Goal: Task Accomplishment & Management: Manage account settings

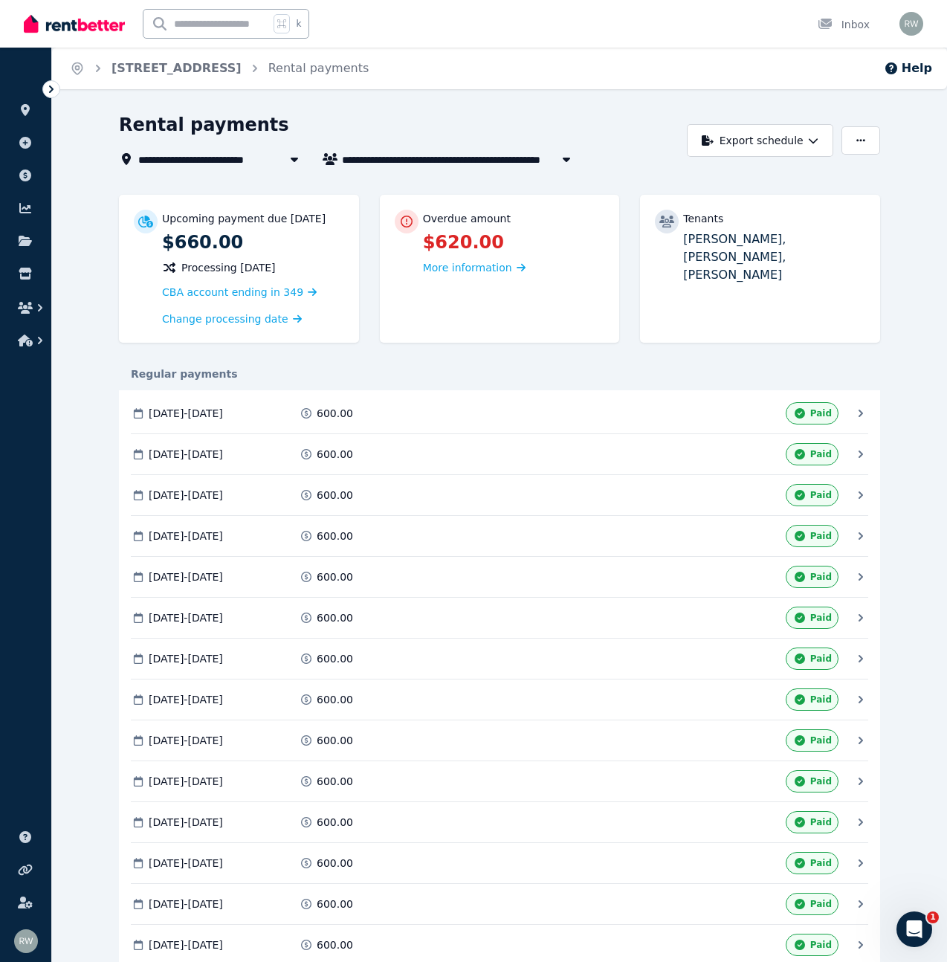
click at [103, 71] on icon "Breadcrumb" at bounding box center [98, 68] width 15 height 15
click at [96, 68] on icon "Breadcrumb" at bounding box center [98, 68] width 15 height 15
click at [100, 67] on icon "Breadcrumb" at bounding box center [98, 68] width 15 height 15
click at [52, 90] on icon at bounding box center [51, 89] width 4 height 7
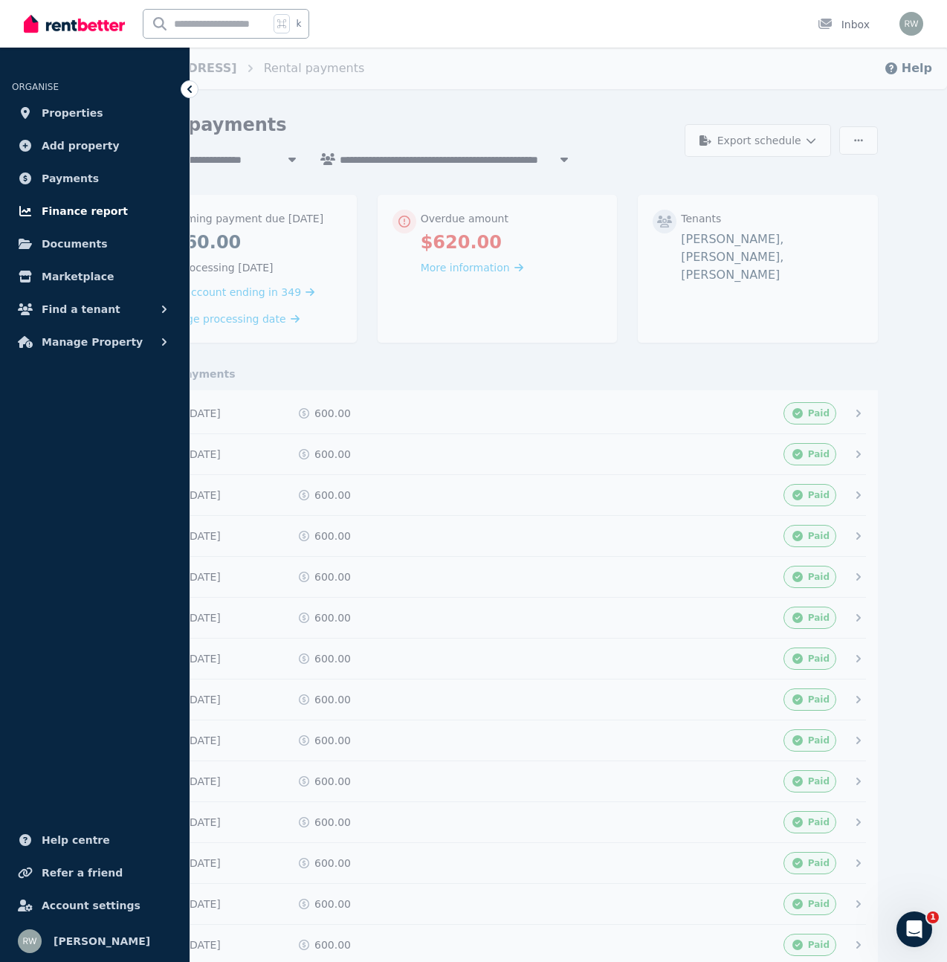
click at [84, 205] on span "Finance report" at bounding box center [85, 211] width 86 height 18
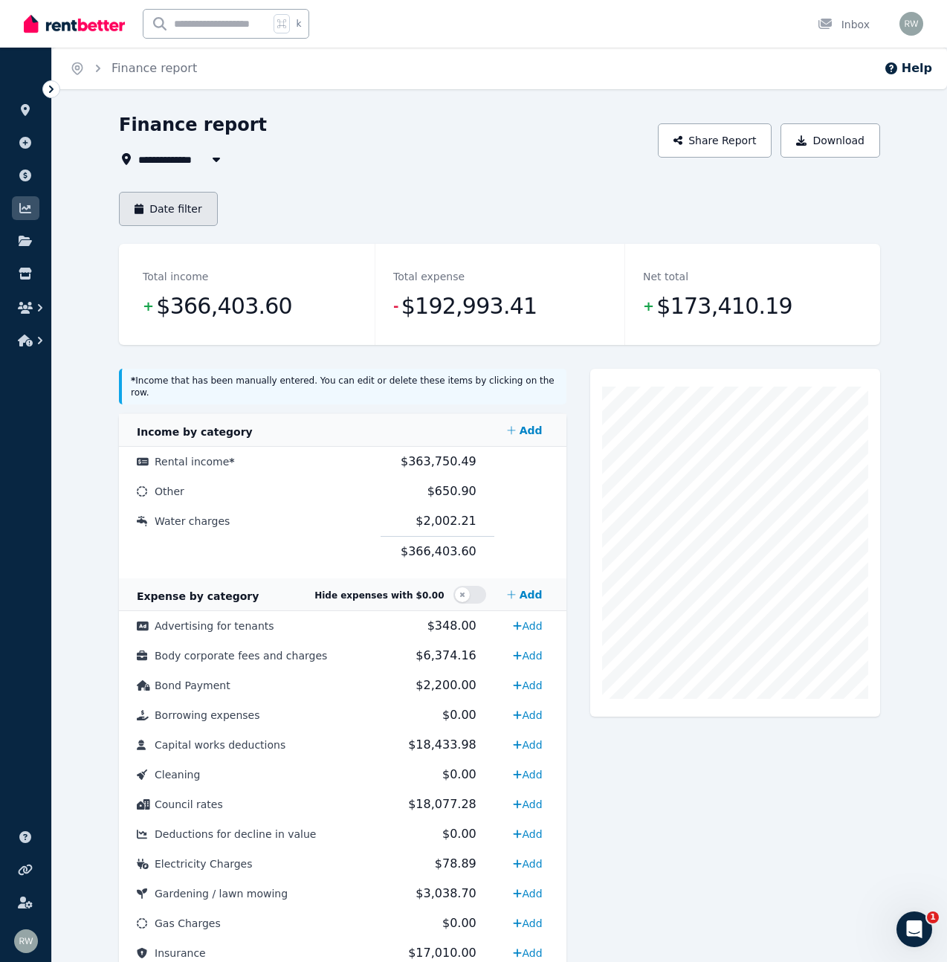
click at [196, 205] on button "Date filter" at bounding box center [168, 209] width 99 height 34
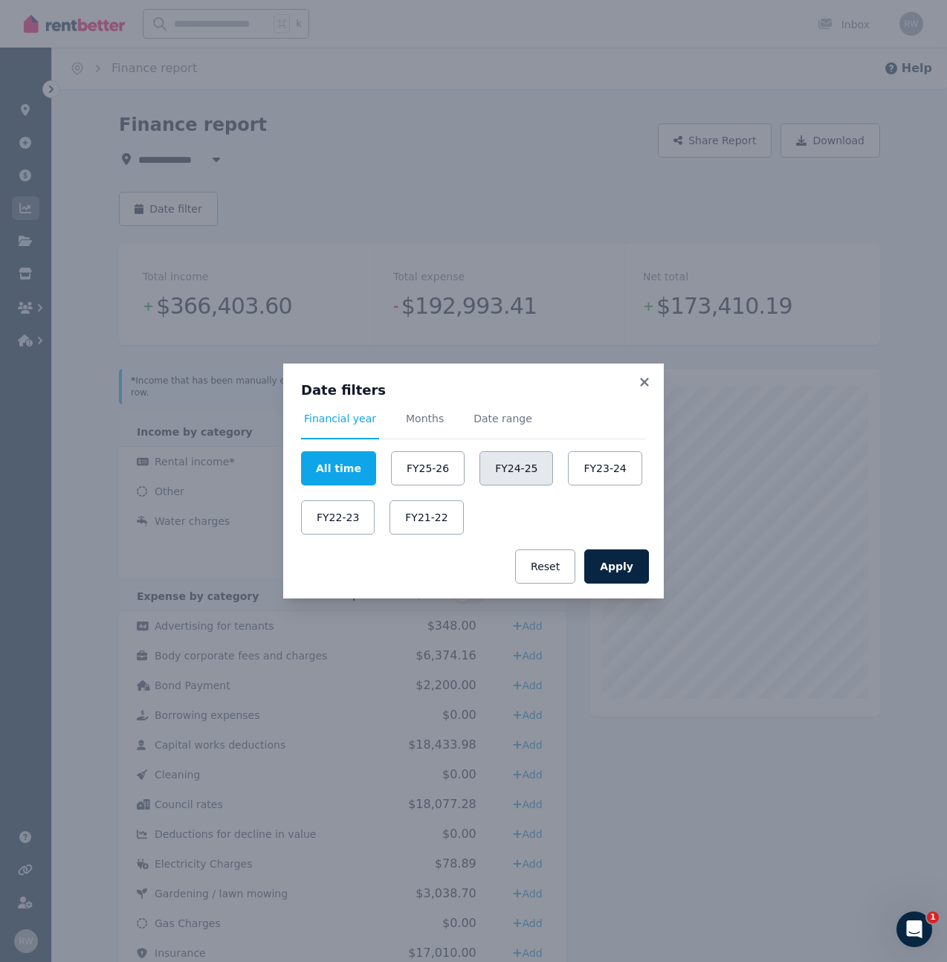
click at [529, 479] on button "FY24-25" at bounding box center [517, 468] width 74 height 34
click at [629, 567] on button "Apply" at bounding box center [616, 566] width 65 height 34
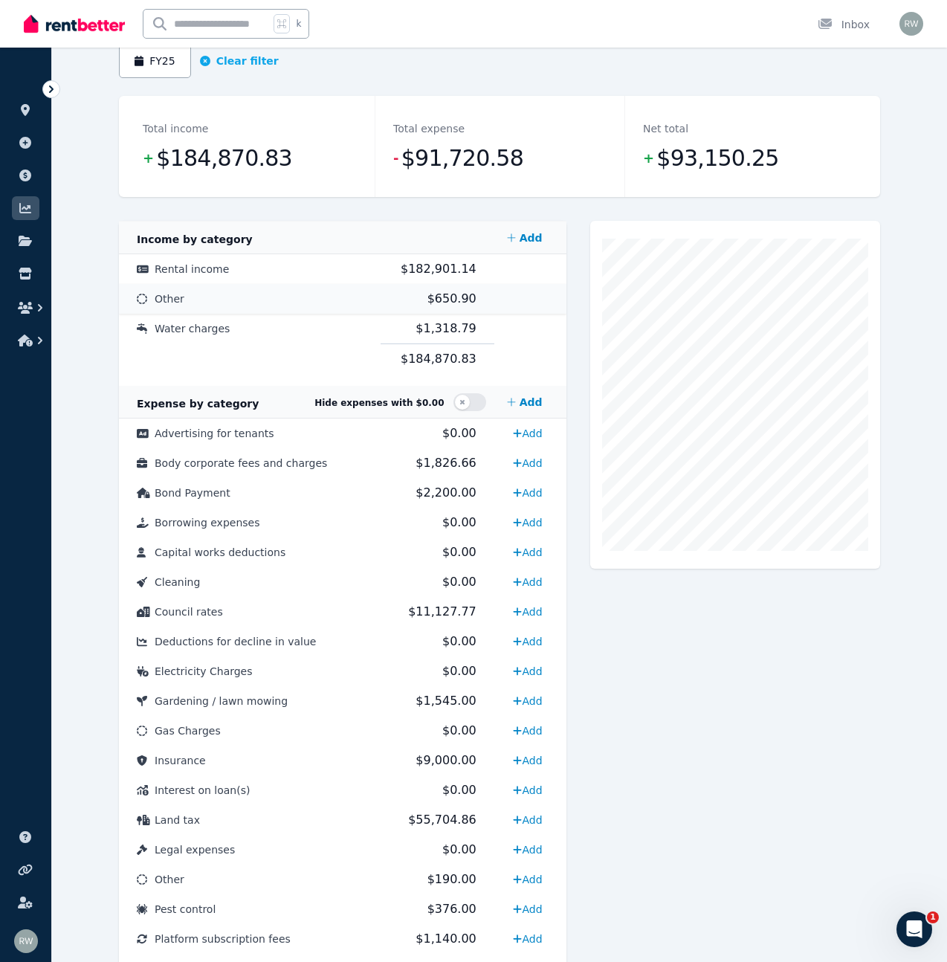
scroll to position [149, 0]
click at [449, 761] on span "$9,000.00" at bounding box center [446, 759] width 60 height 14
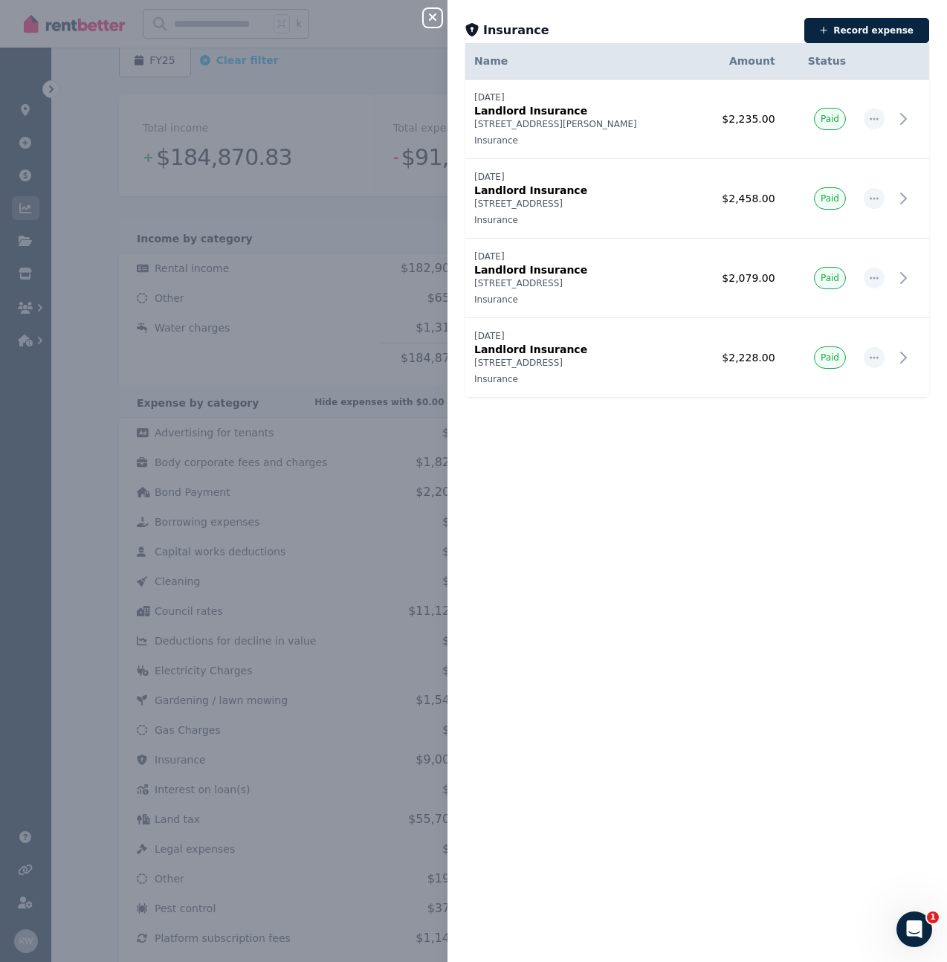
click at [436, 22] on icon "button" at bounding box center [433, 17] width 18 height 12
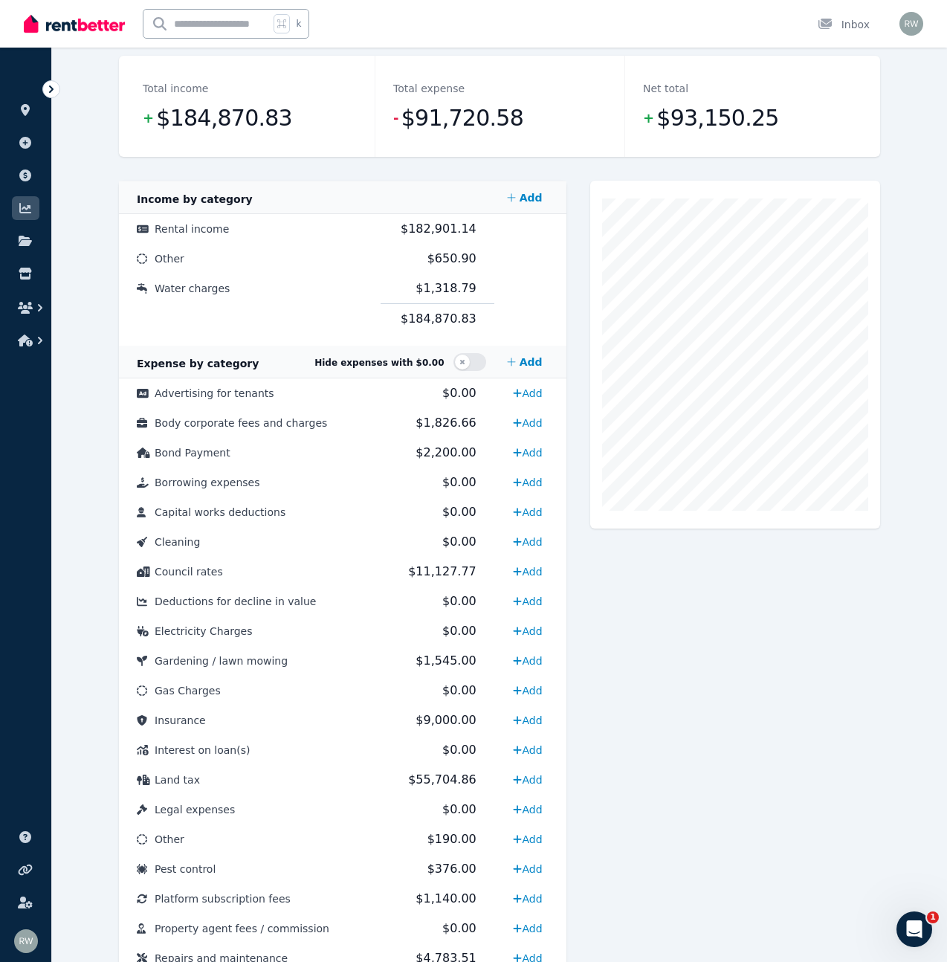
scroll to position [167, 0]
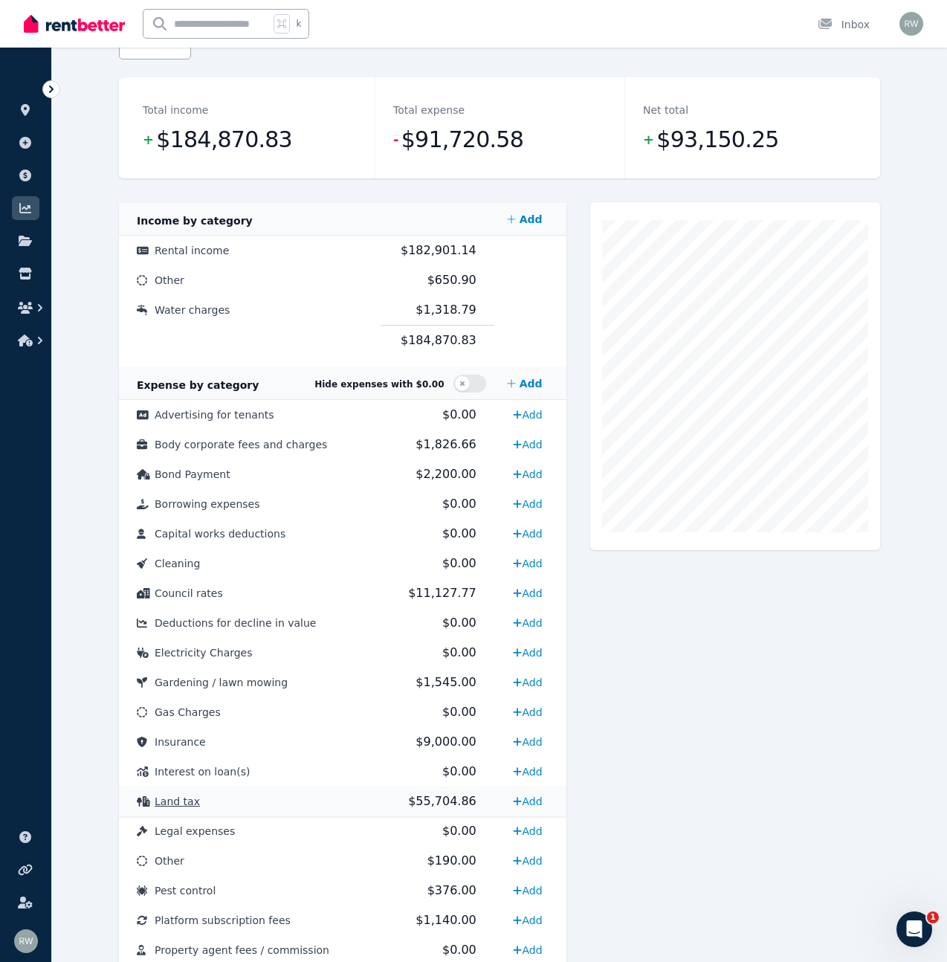
click at [448, 803] on span "$55,704.86" at bounding box center [442, 801] width 68 height 14
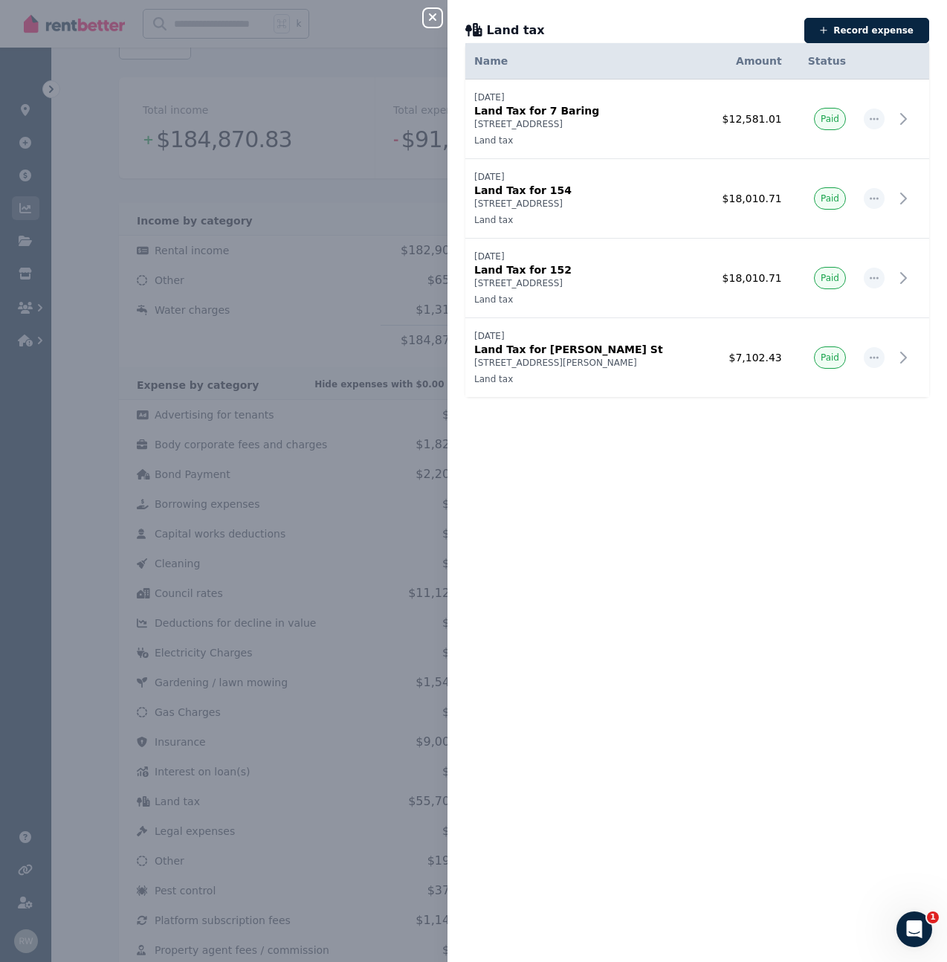
click at [435, 19] on icon "button" at bounding box center [433, 17] width 18 height 12
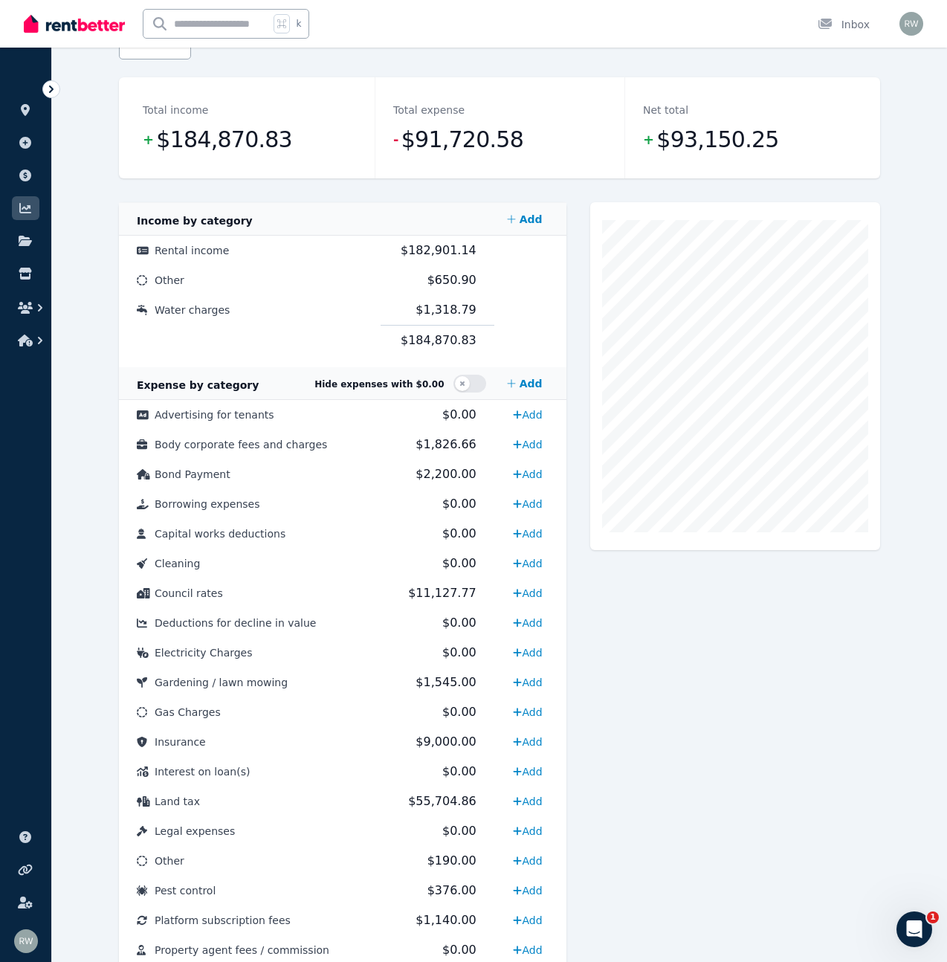
click at [692, 653] on div at bounding box center [735, 685] width 290 height 966
